Goal: Task Accomplishment & Management: Use online tool/utility

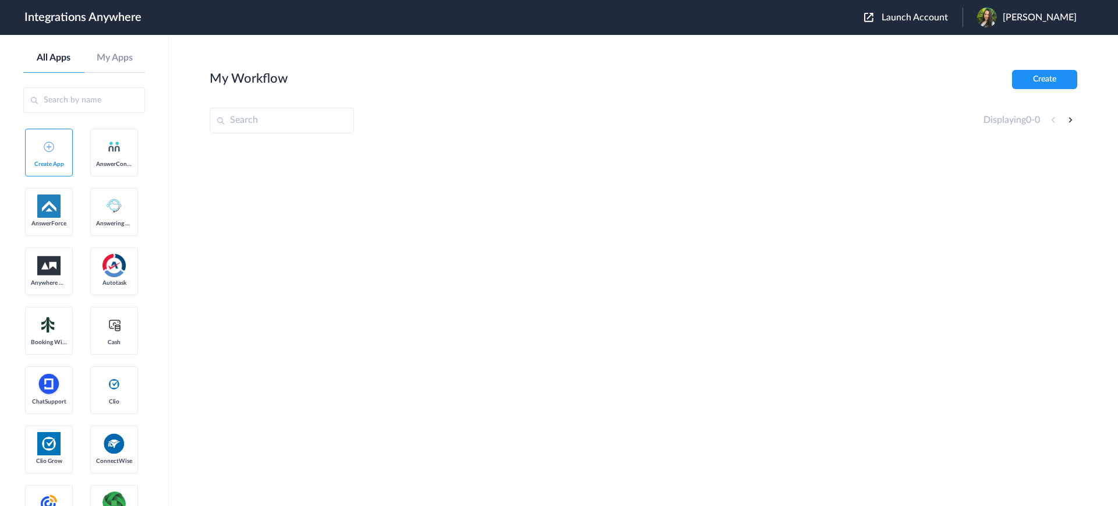
drag, startPoint x: 929, startPoint y: 18, endPoint x: 915, endPoint y: 23, distance: 15.3
click at [929, 17] on span "Launch Account" at bounding box center [915, 17] width 66 height 9
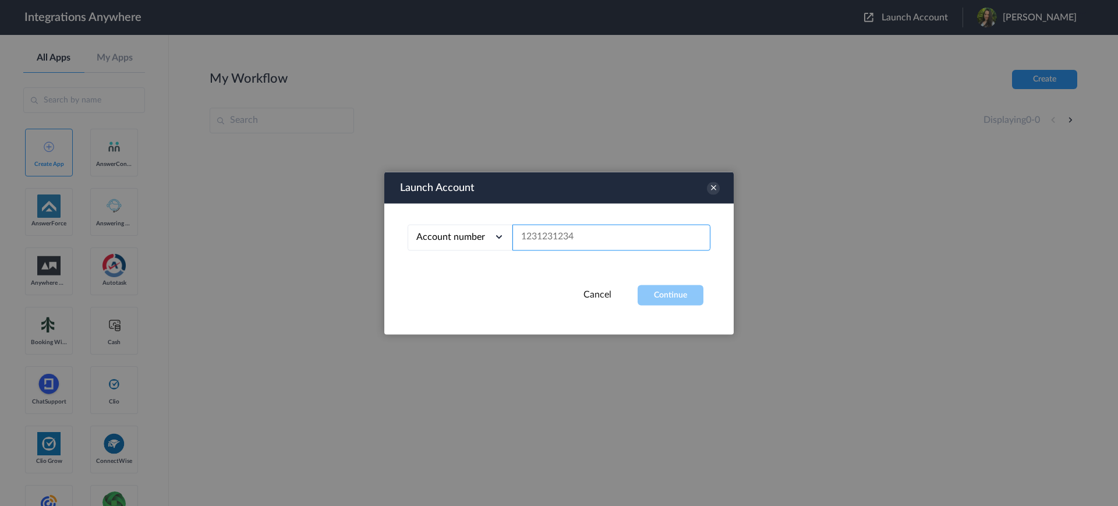
paste input "2085792922"
type input "2085792922"
click at [653, 293] on button "Continue" at bounding box center [671, 295] width 66 height 20
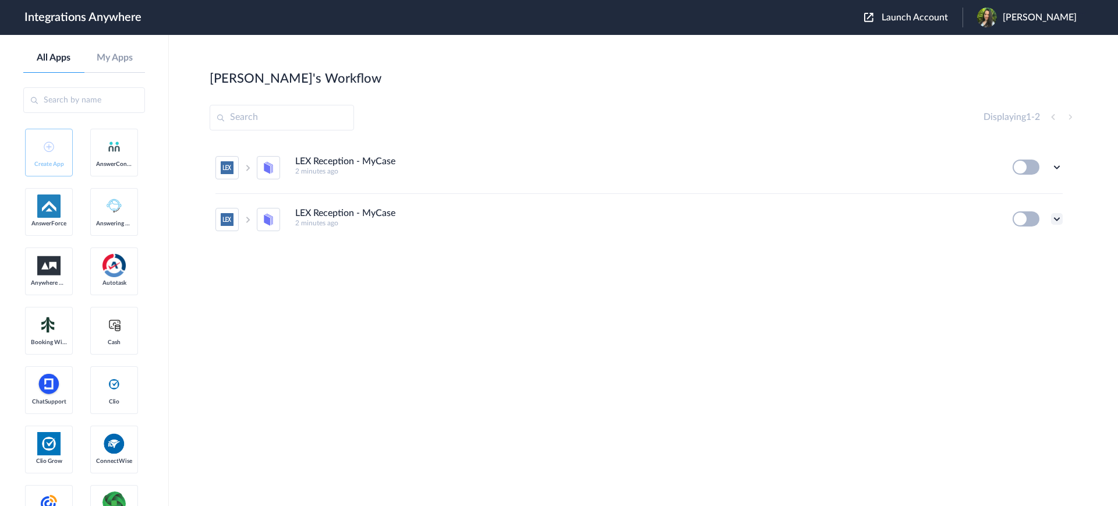
click at [1059, 221] on icon at bounding box center [1057, 219] width 12 height 12
click at [1024, 289] on span "Delete" at bounding box center [1020, 289] width 23 height 8
click at [1014, 288] on span "Are you sure?" at bounding box center [1016, 294] width 41 height 18
click at [1060, 164] on icon at bounding box center [1057, 167] width 12 height 12
click at [1024, 199] on li "Edit" at bounding box center [1025, 194] width 76 height 22
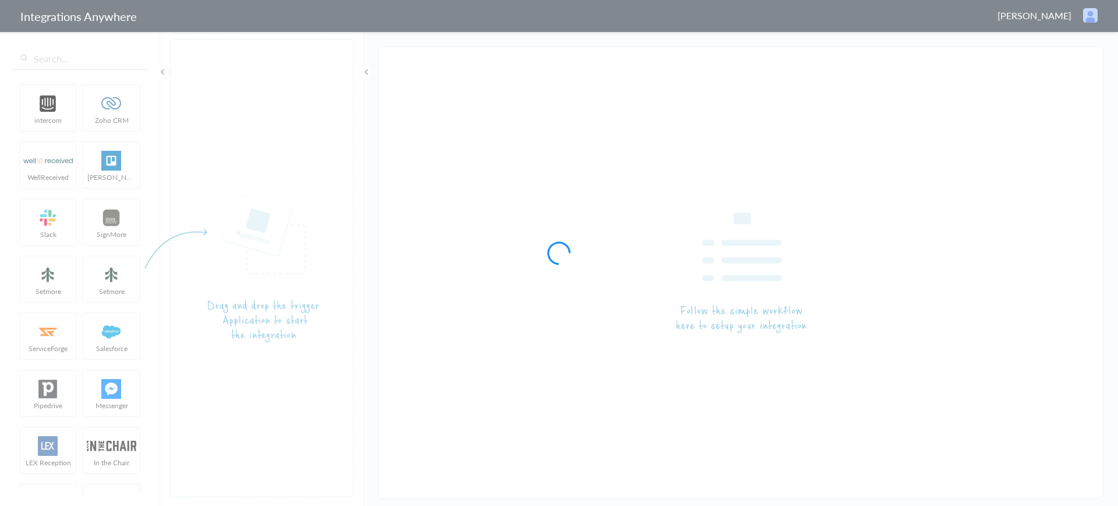
type input "LEX Reception - MyCase"
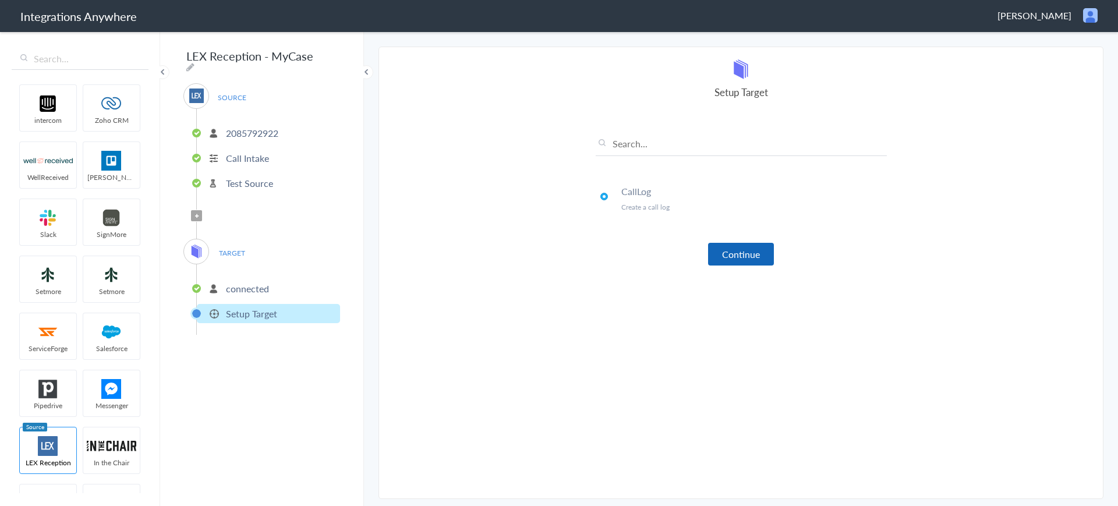
click at [722, 243] on button "Continue" at bounding box center [741, 254] width 66 height 23
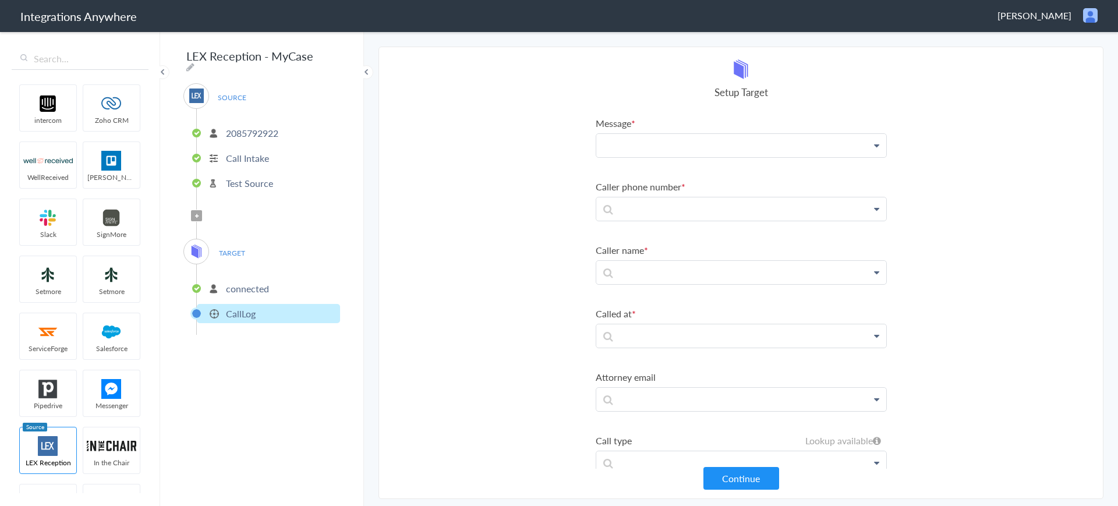
click at [700, 144] on p at bounding box center [741, 145] width 290 height 23
click at [655, 185] on link "Brief Description" at bounding box center [741, 179] width 290 height 25
click at [649, 163] on p at bounding box center [741, 148] width 290 height 29
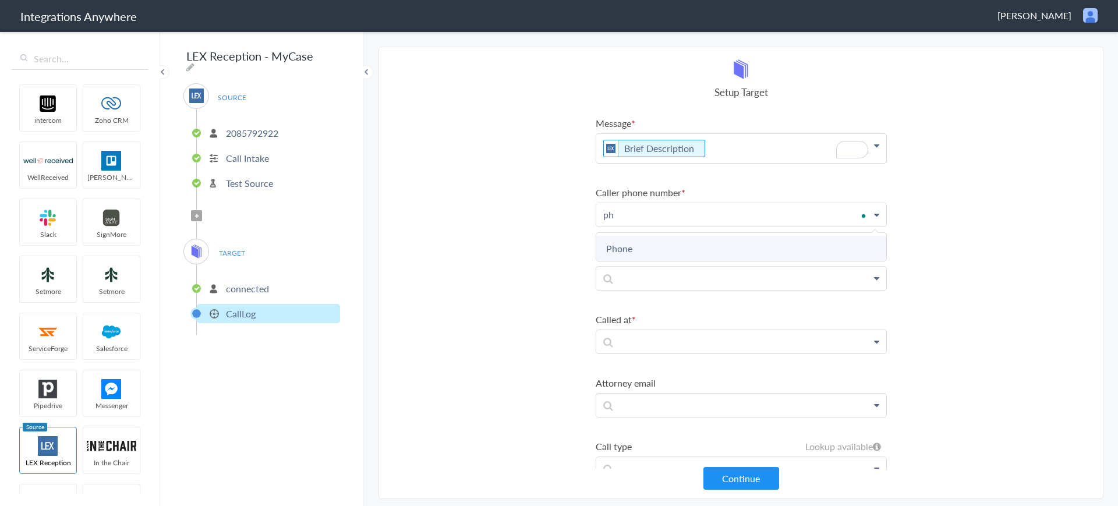
click at [0, 0] on link "Phone" at bounding box center [0, 0] width 0 height 0
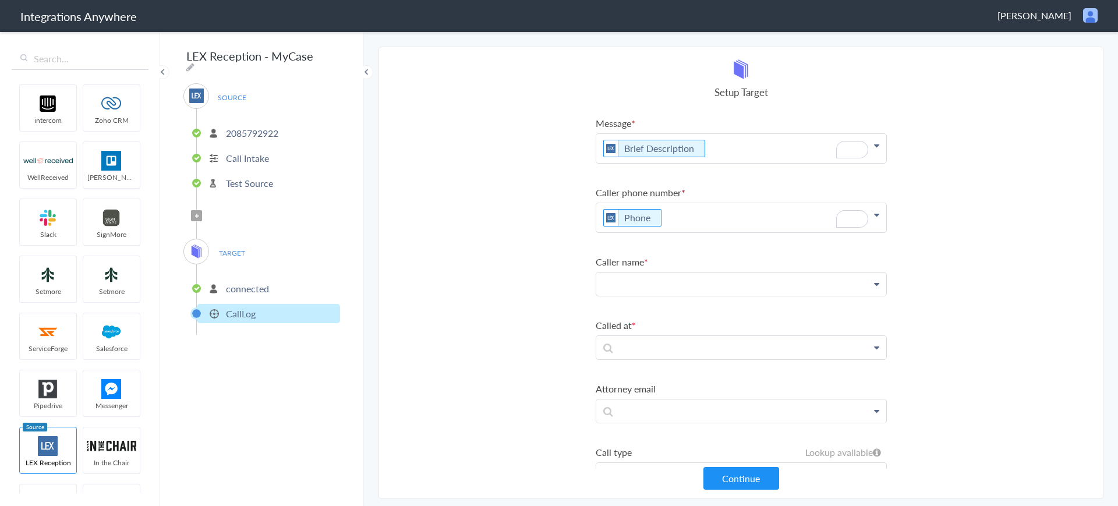
click at [646, 163] on p at bounding box center [741, 148] width 290 height 29
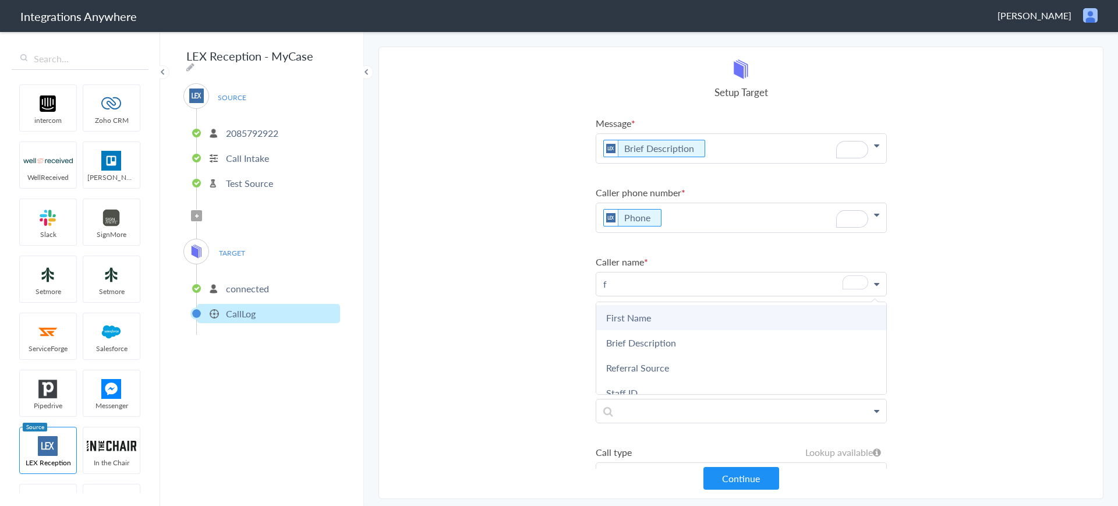
click at [0, 0] on link "First Name" at bounding box center [0, 0] width 0 height 0
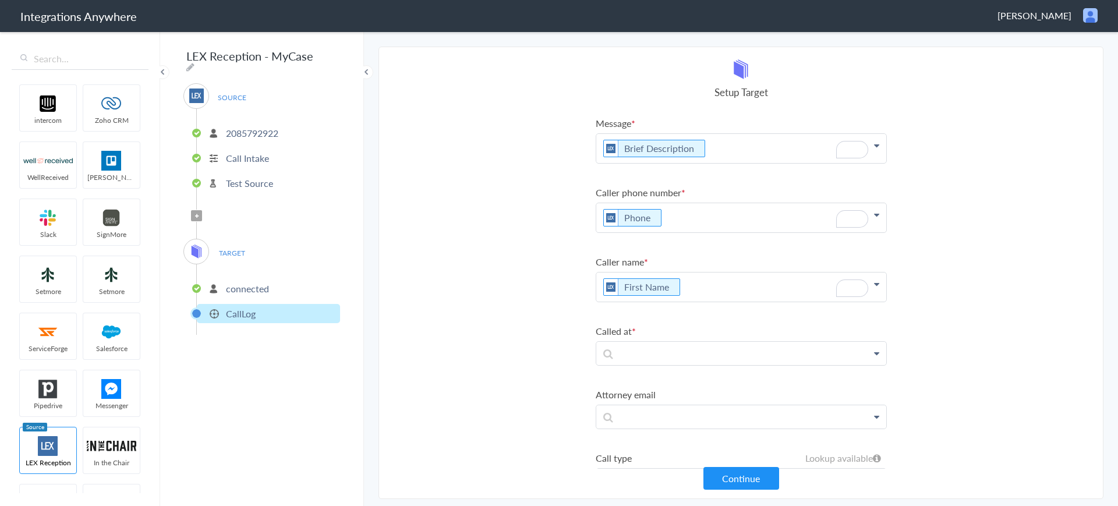
click at [701, 163] on p "First Name" at bounding box center [741, 148] width 290 height 29
click at [0, 0] on link "Last Name" at bounding box center [0, 0] width 0 height 0
click at [668, 163] on p at bounding box center [741, 148] width 290 height 29
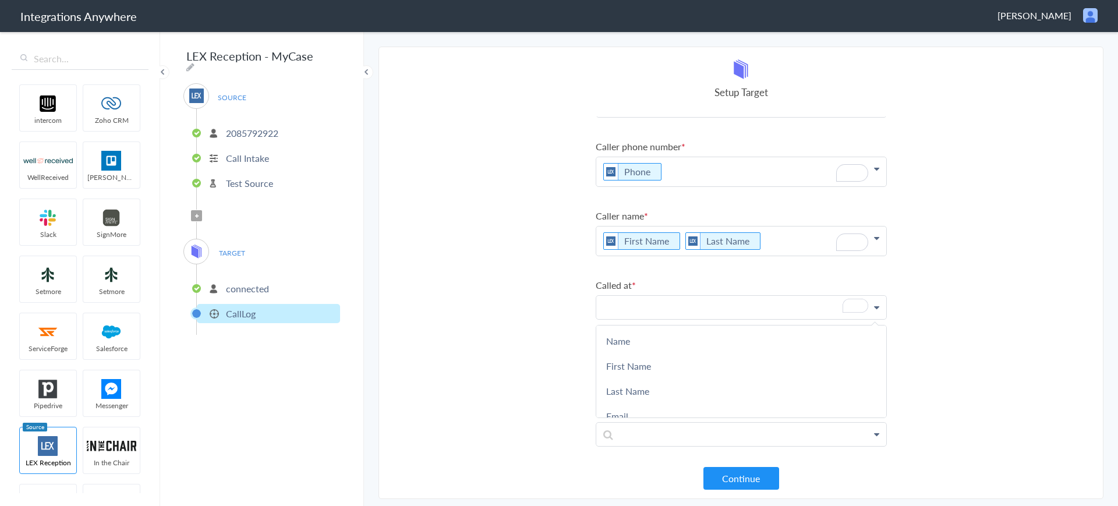
scroll to position [57, 0]
click at [625, 297] on p "To enrich screen reader interactions, please activate Accessibility in Grammarl…" at bounding box center [741, 307] width 290 height 23
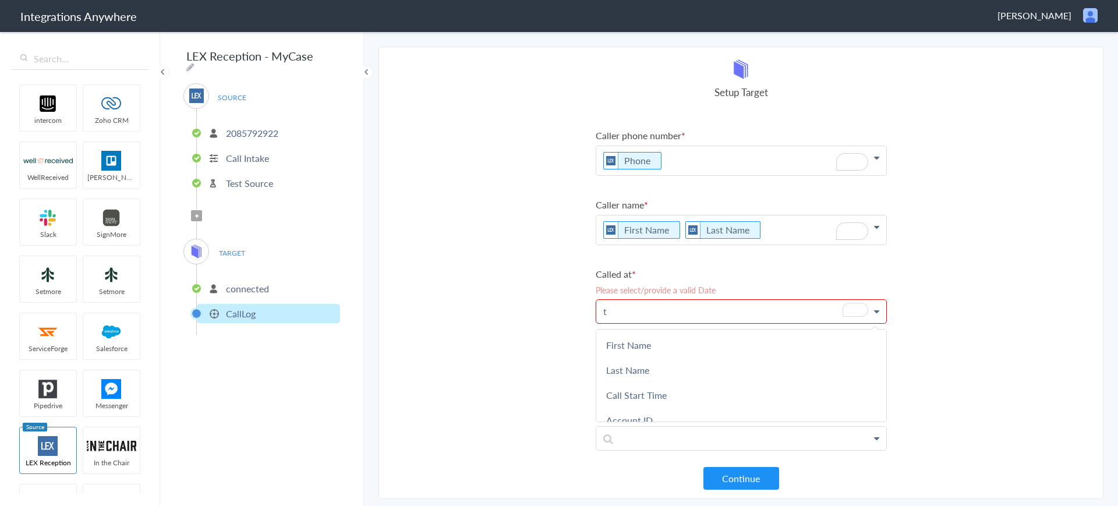
scroll to position [72, 0]
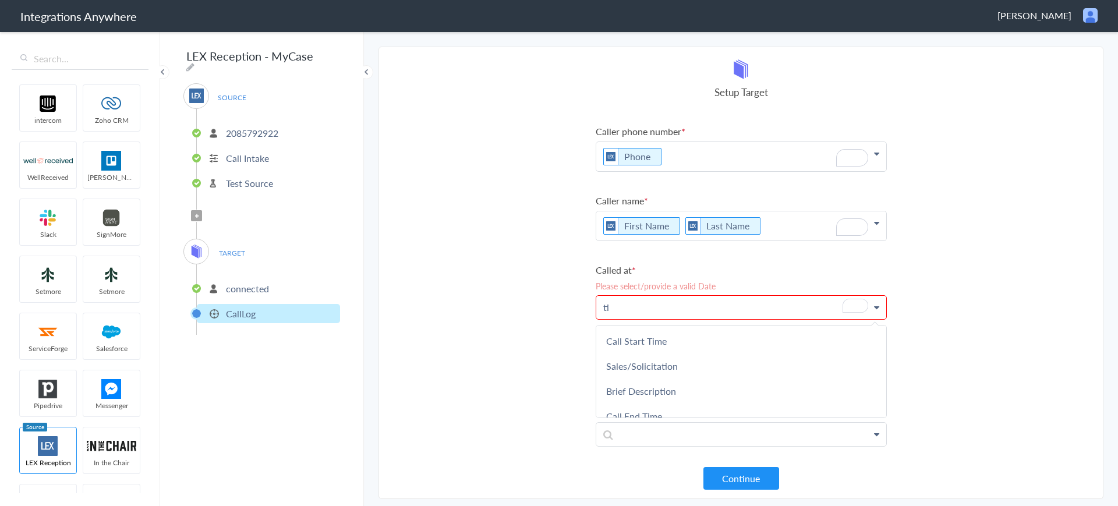
click at [0, 0] on link "Call Start Time" at bounding box center [0, 0] width 0 height 0
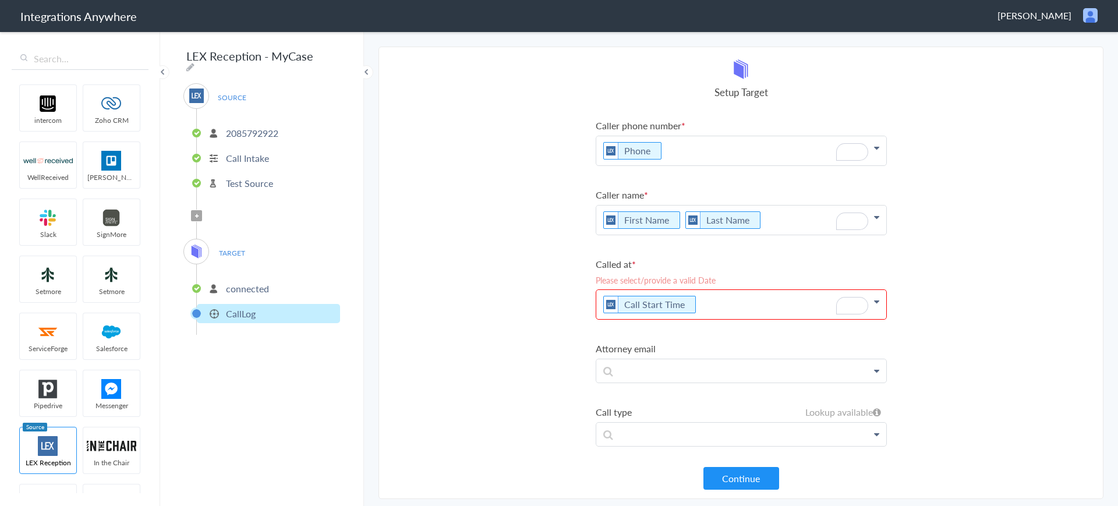
scroll to position [67, 0]
click at [670, 96] on p at bounding box center [741, 81] width 290 height 29
click at [529, 337] on section "Select Account 2085792922 Rename Delete (2 minutes ago) + connect Continue Setu…" at bounding box center [740, 273] width 725 height 452
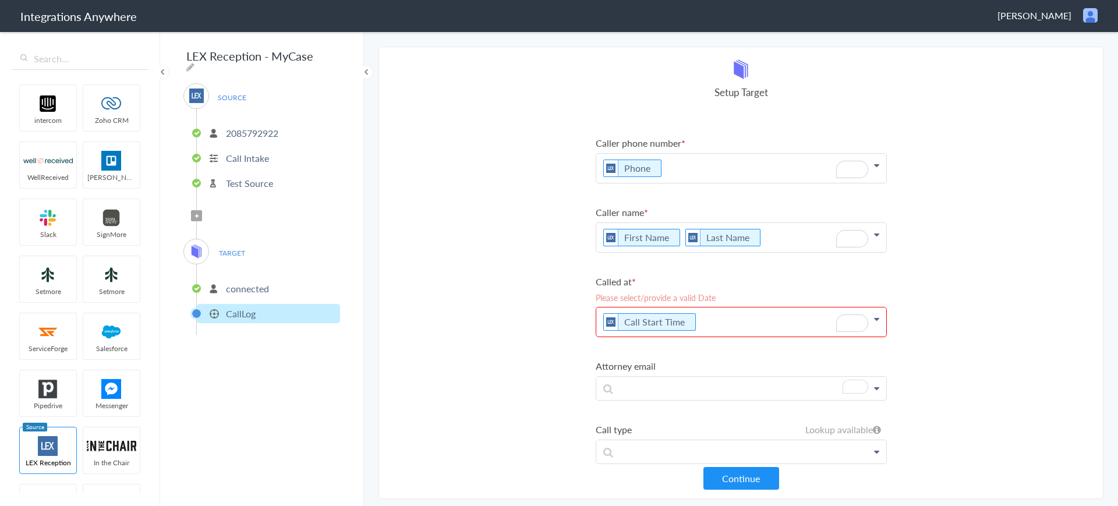
scroll to position [0, 0]
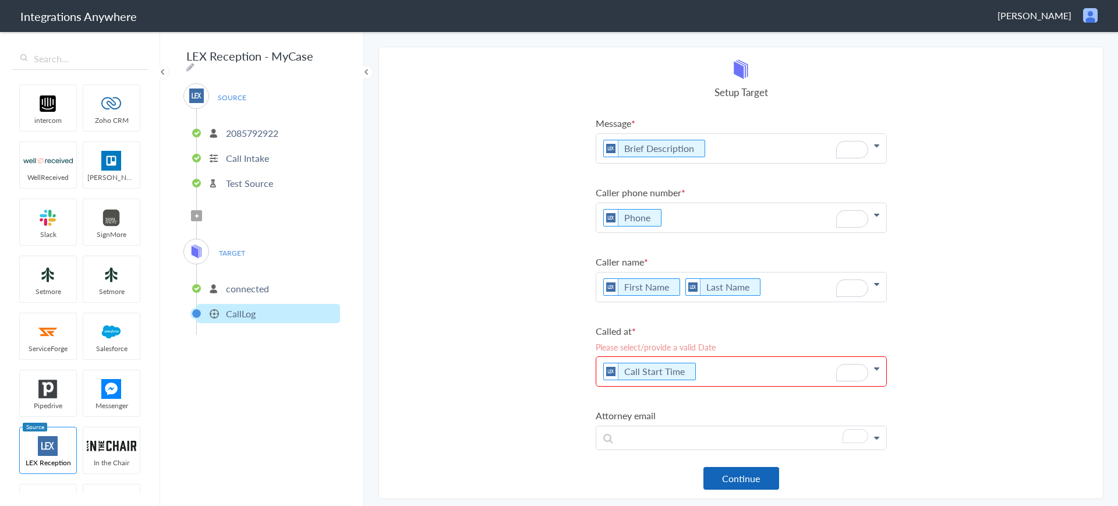
click at [729, 478] on button "Continue" at bounding box center [741, 478] width 76 height 23
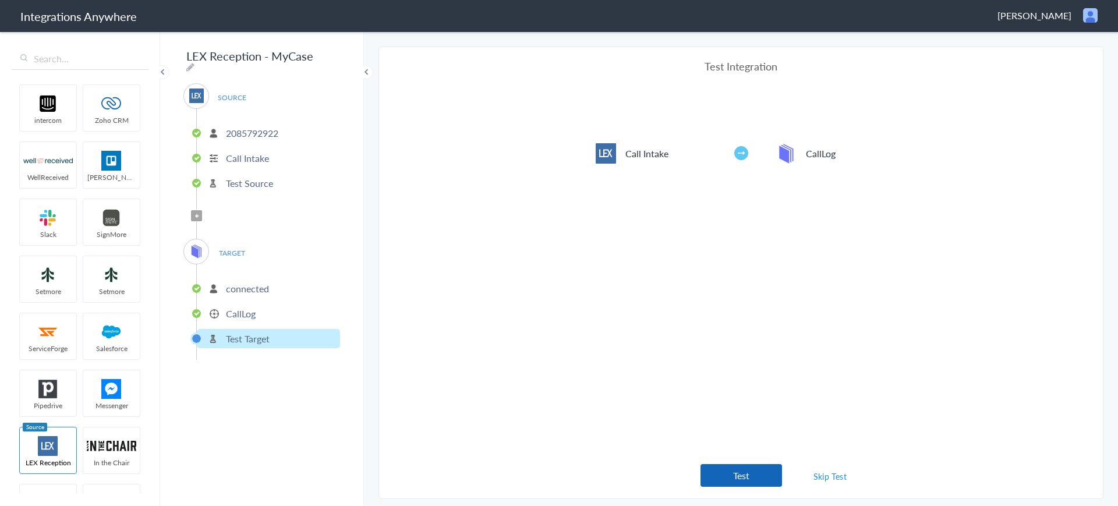
click at [724, 477] on button "Test" at bounding box center [741, 475] width 82 height 23
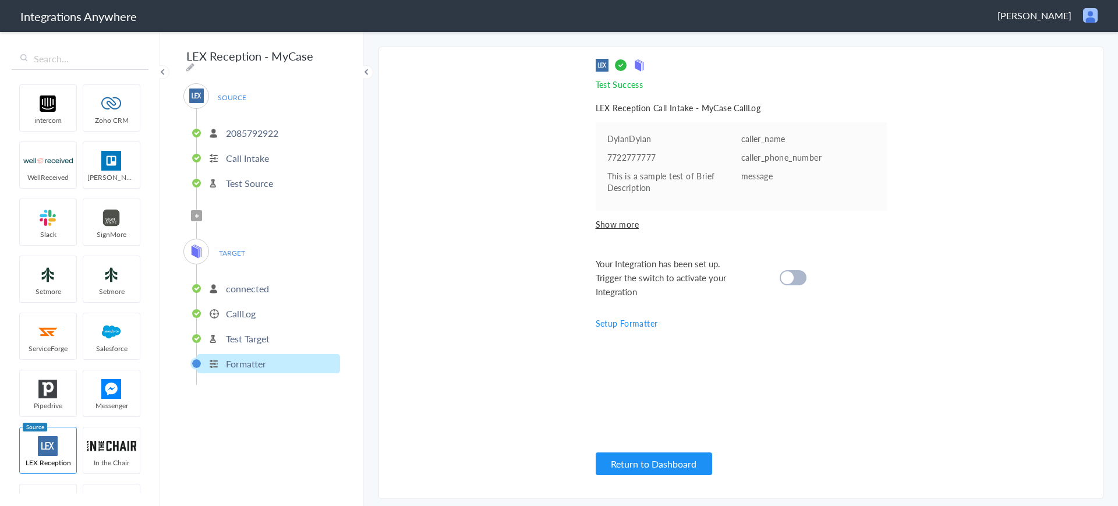
click at [610, 225] on span "Show more" at bounding box center [741, 224] width 291 height 12
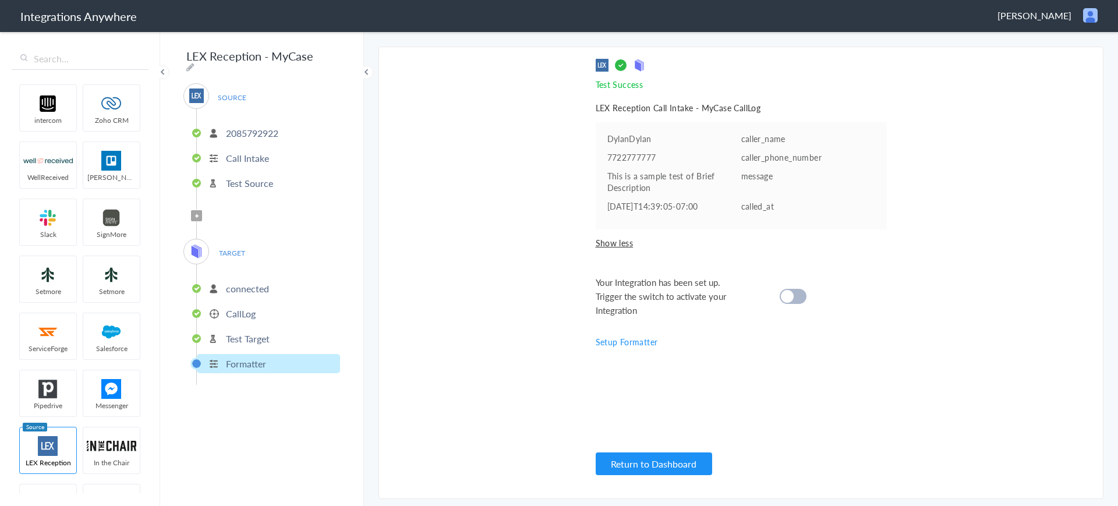
click at [787, 306] on div "Your Integration has been set up. Trigger the switch to activate your Integrati…" at bounding box center [727, 296] width 262 height 42
click at [788, 301] on cite at bounding box center [787, 296] width 13 height 13
click at [240, 282] on p "connected" at bounding box center [247, 288] width 43 height 13
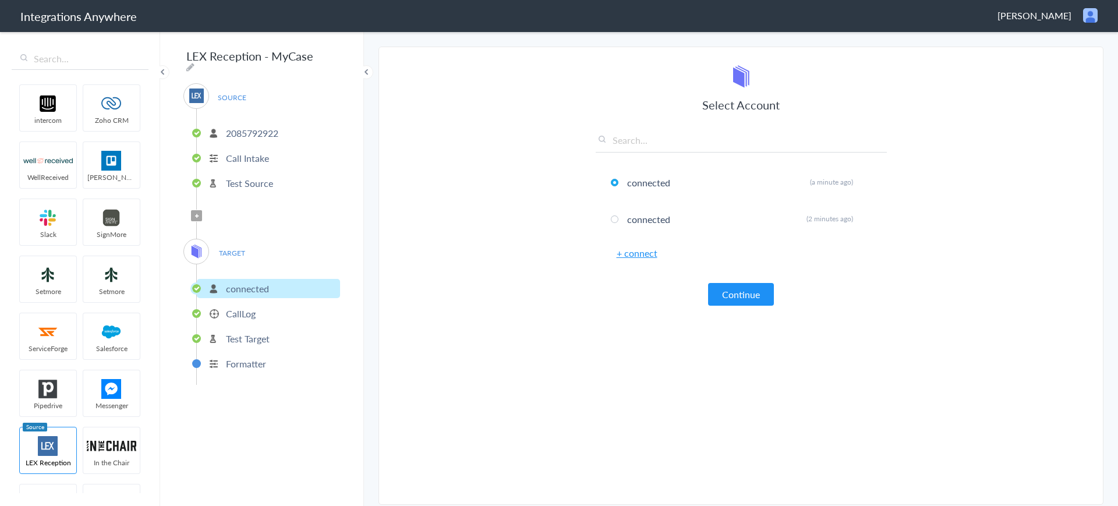
click at [246, 178] on p "Test Source" at bounding box center [249, 182] width 47 height 13
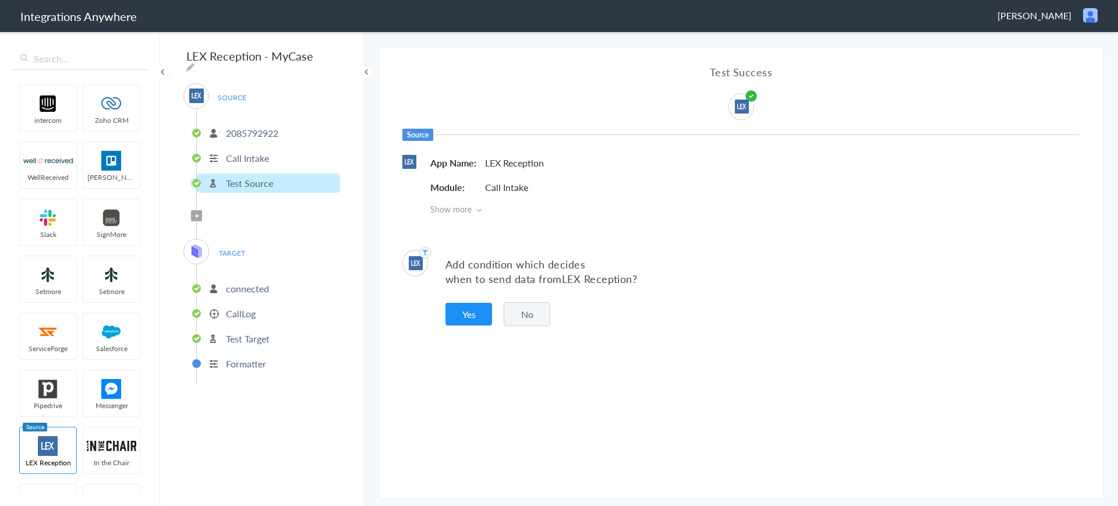
click at [250, 151] on p "Call Intake" at bounding box center [247, 157] width 43 height 13
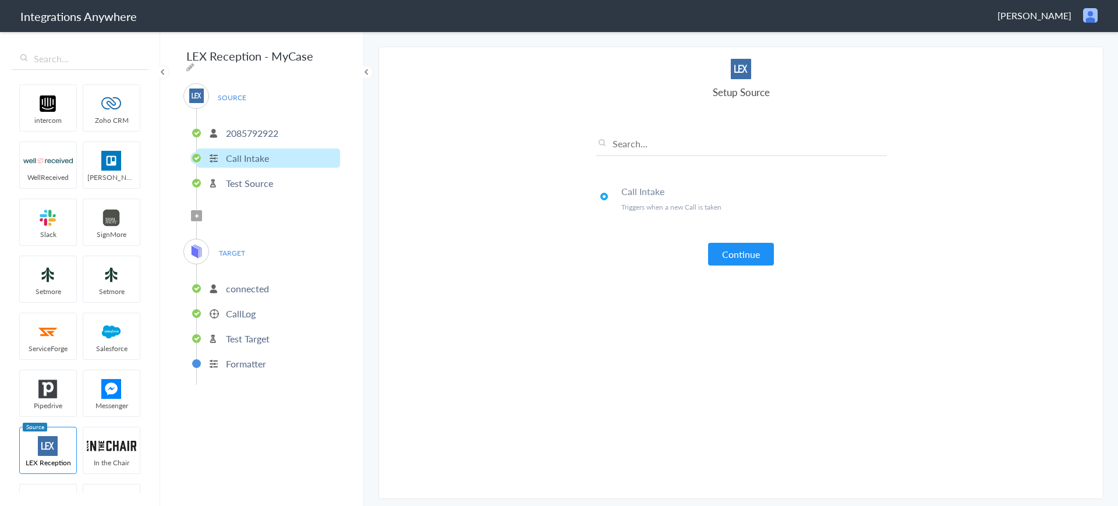
click at [251, 185] on p "Test Source" at bounding box center [249, 182] width 47 height 13
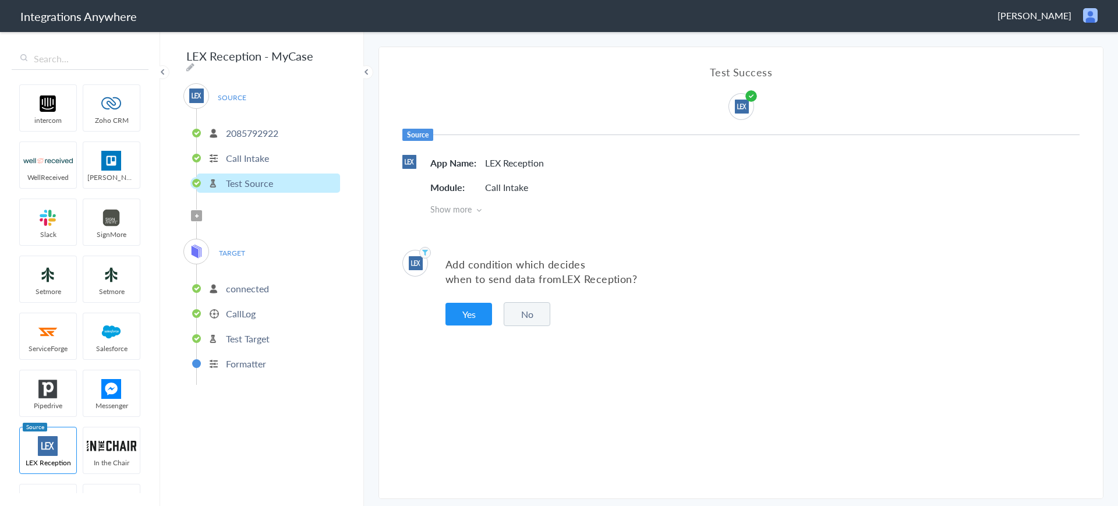
click at [242, 132] on p "2085792922" at bounding box center [252, 132] width 52 height 13
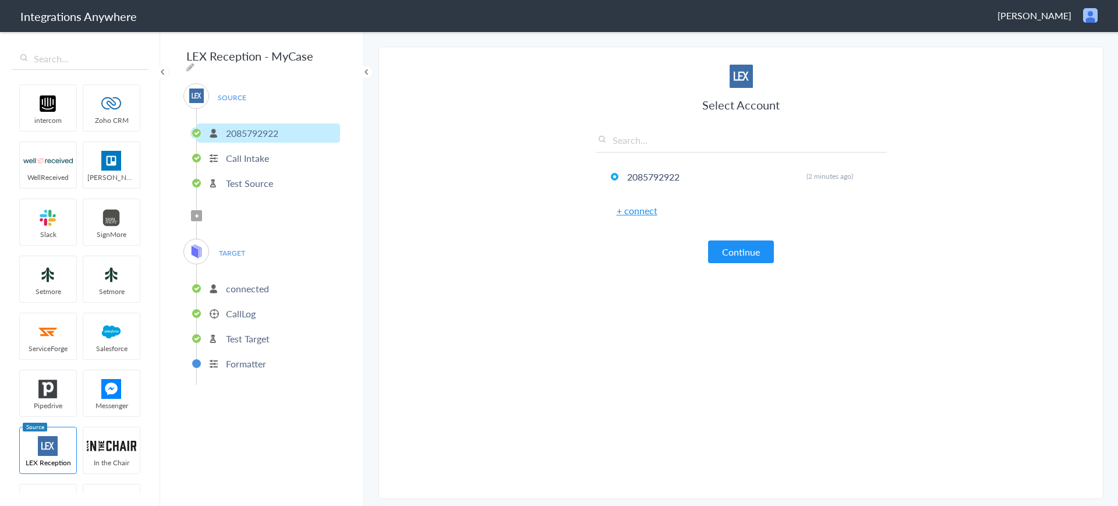
click at [264, 157] on p "Call Intake" at bounding box center [247, 157] width 43 height 13
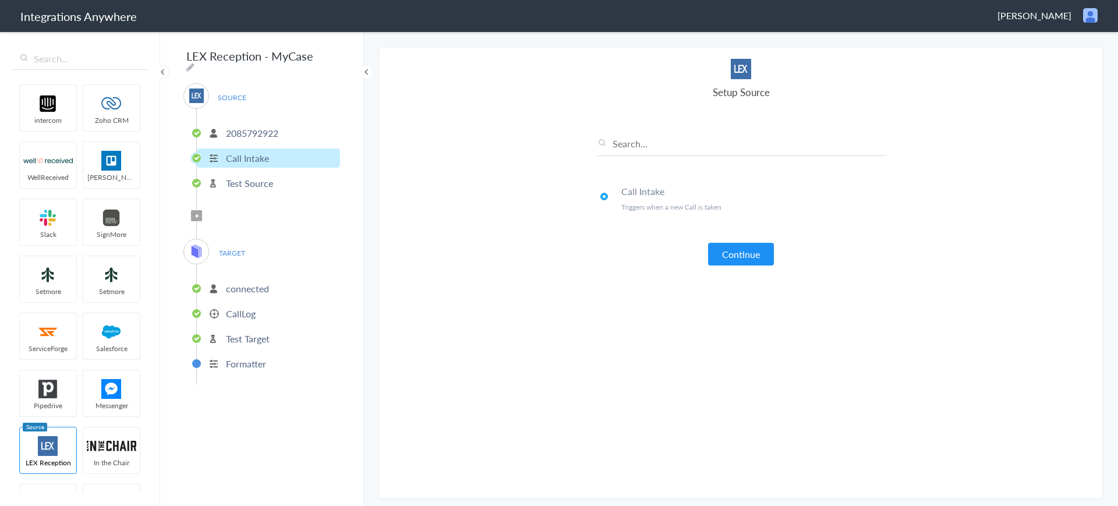
click at [251, 179] on p "Test Source" at bounding box center [249, 182] width 47 height 13
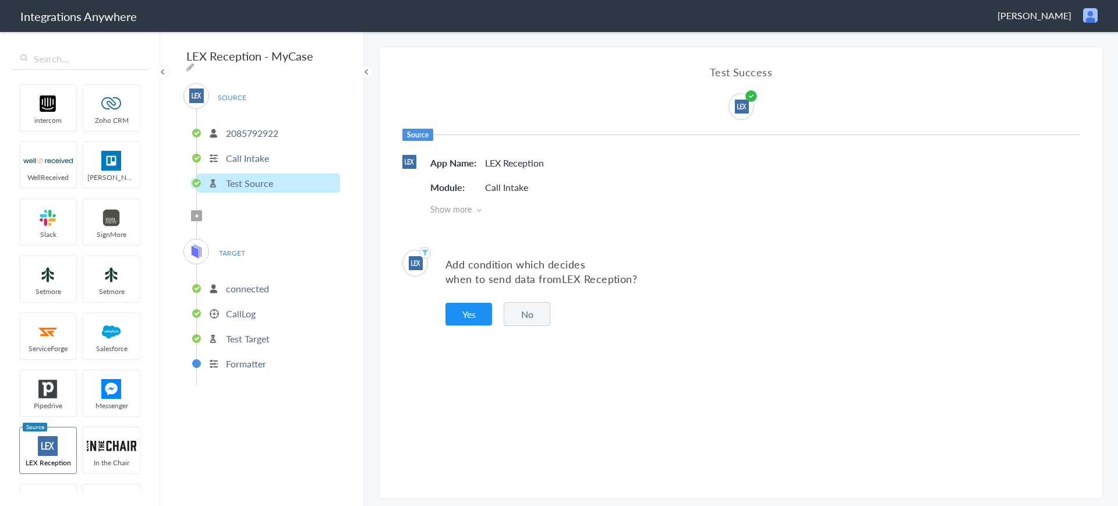
click at [521, 310] on button "No" at bounding box center [527, 314] width 47 height 24
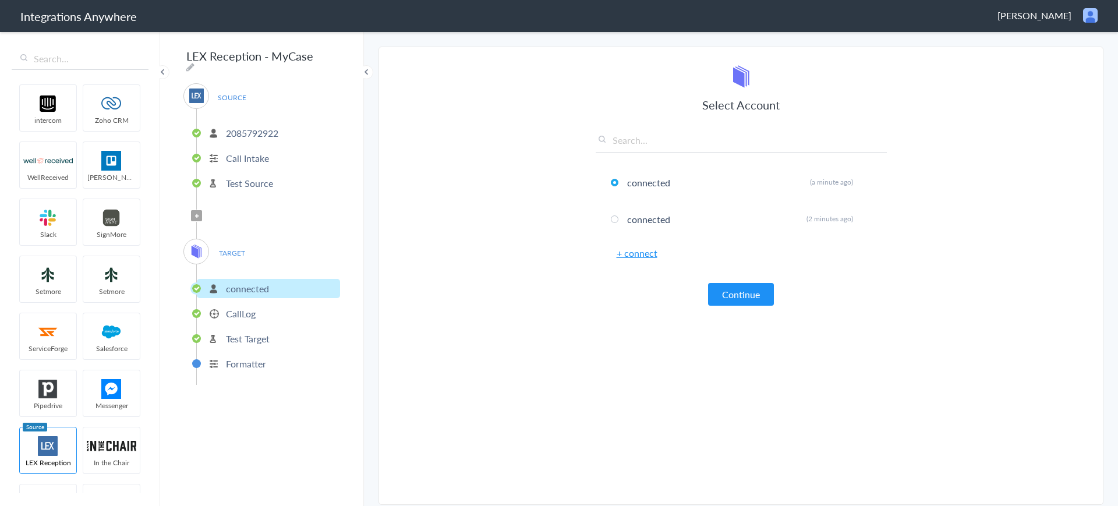
click at [261, 357] on p "Formatter" at bounding box center [246, 363] width 40 height 13
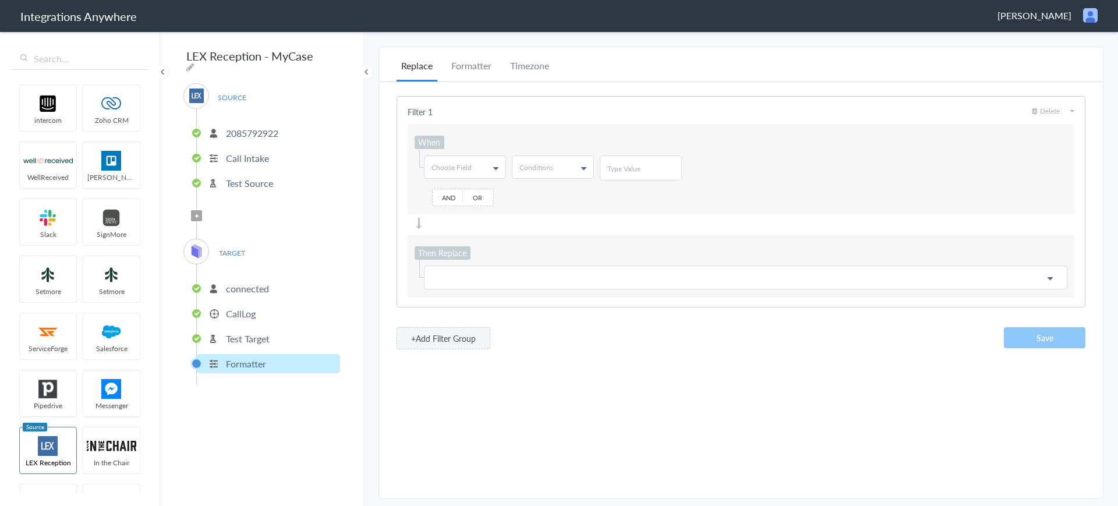
click at [246, 337] on p "Test Target" at bounding box center [248, 338] width 44 height 13
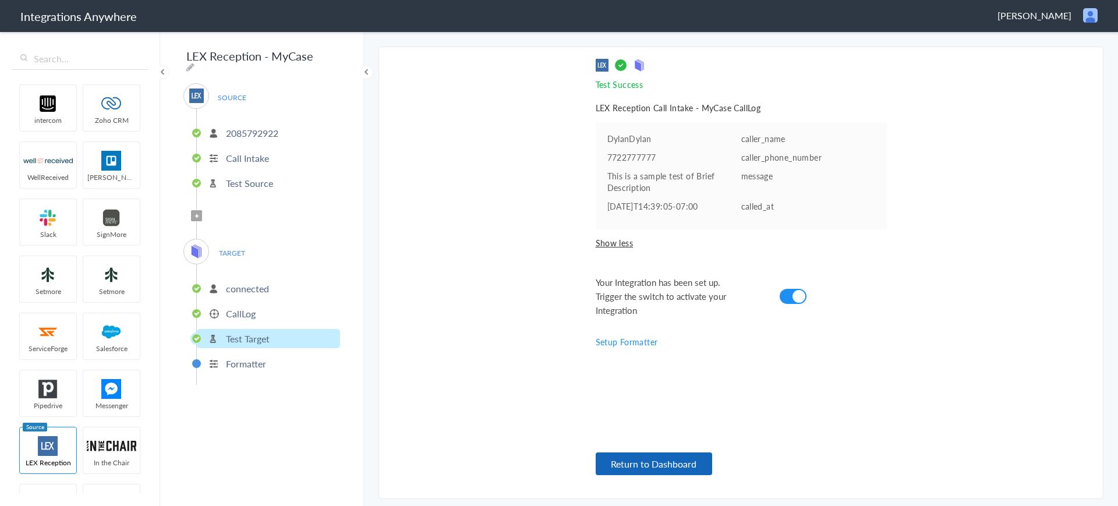
click at [652, 465] on button "Return to Dashboard" at bounding box center [654, 463] width 116 height 23
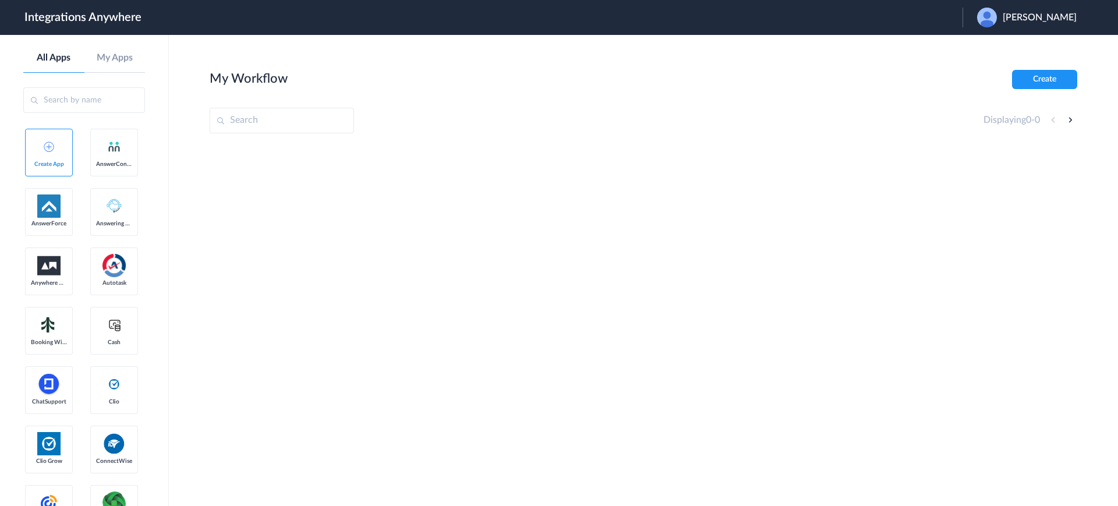
click at [1029, 13] on span "[PERSON_NAME]" at bounding box center [1040, 17] width 74 height 11
click at [996, 47] on link "Logout" at bounding box center [983, 47] width 24 height 8
click at [915, 17] on span "Launch Account" at bounding box center [915, 17] width 66 height 9
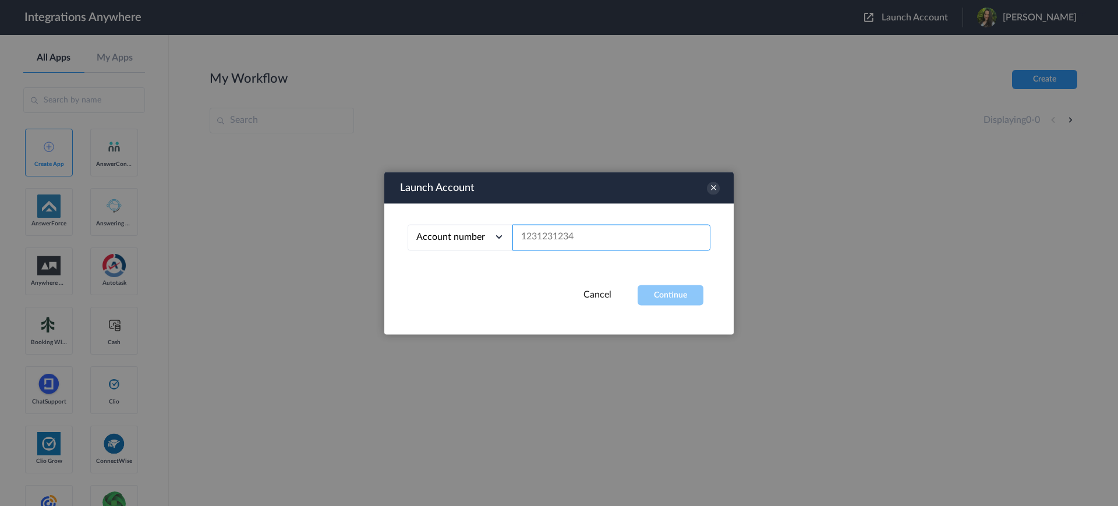
paste input "2085792922"
type input "2085792922"
click at [653, 289] on button "Continue" at bounding box center [671, 295] width 66 height 20
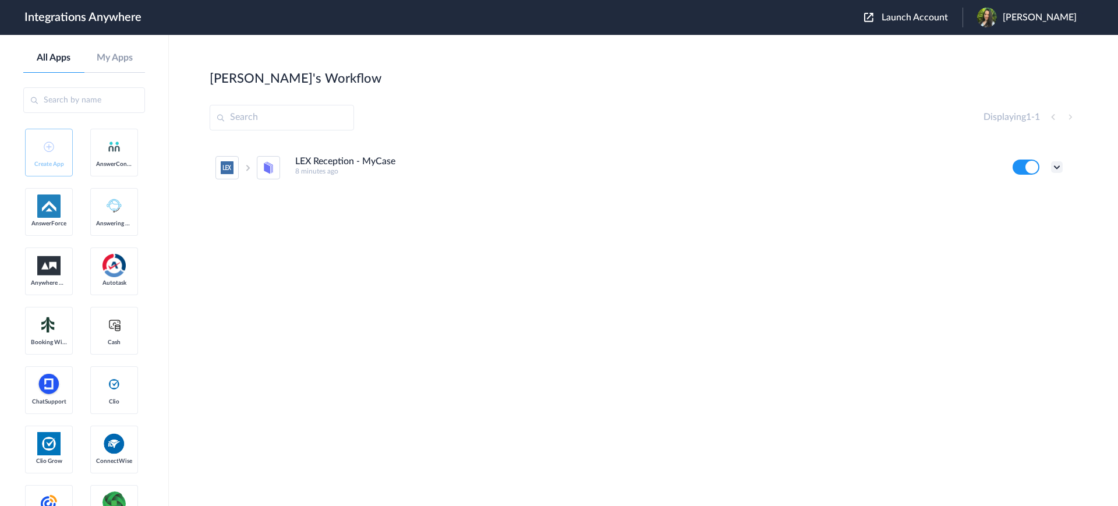
click at [1056, 162] on icon at bounding box center [1057, 167] width 12 height 12
click at [1027, 217] on link "Task history" at bounding box center [1024, 215] width 56 height 8
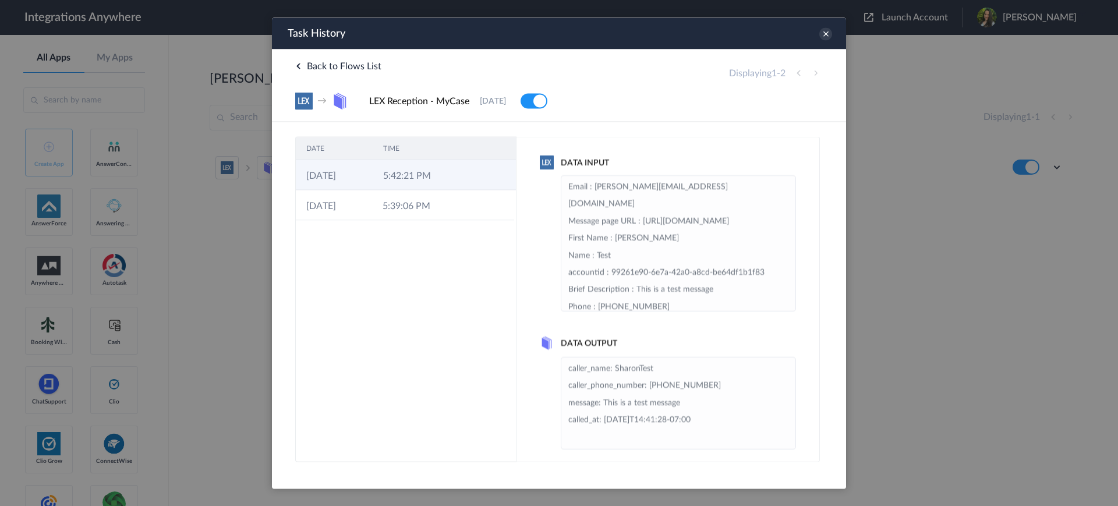
click at [383, 178] on td "5:42:21 PM" at bounding box center [411, 175] width 77 height 30
click at [386, 210] on td "5:39:06 PM" at bounding box center [410, 205] width 76 height 30
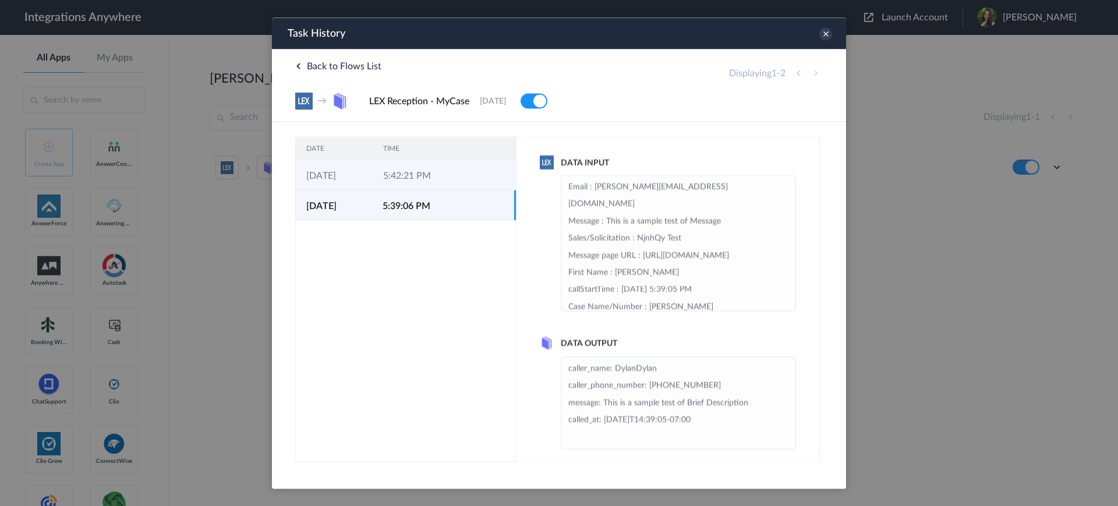
click at [391, 183] on td "5:42:21 PM" at bounding box center [411, 175] width 77 height 30
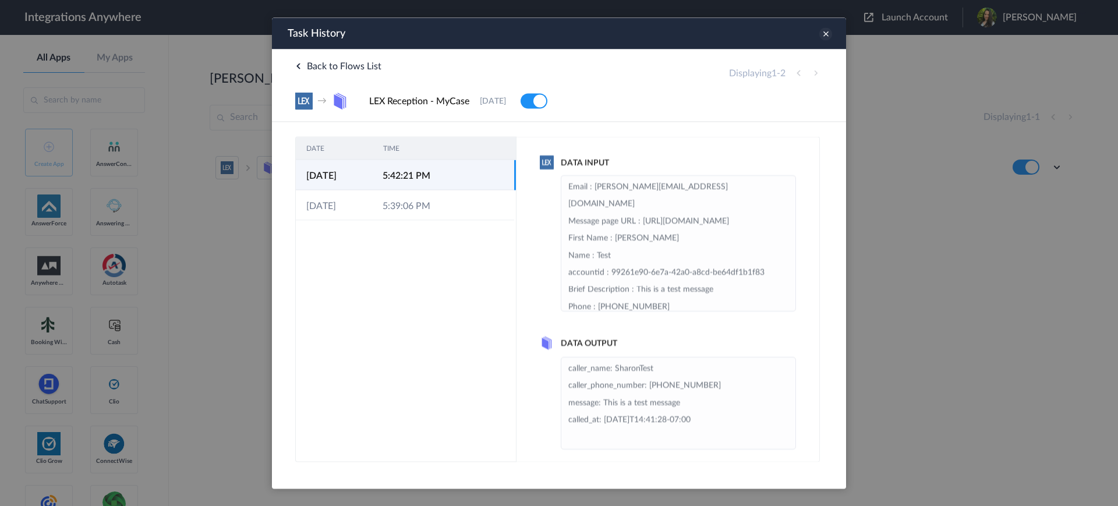
click at [826, 29] on icon at bounding box center [825, 33] width 13 height 13
